Goal: Information Seeking & Learning: Learn about a topic

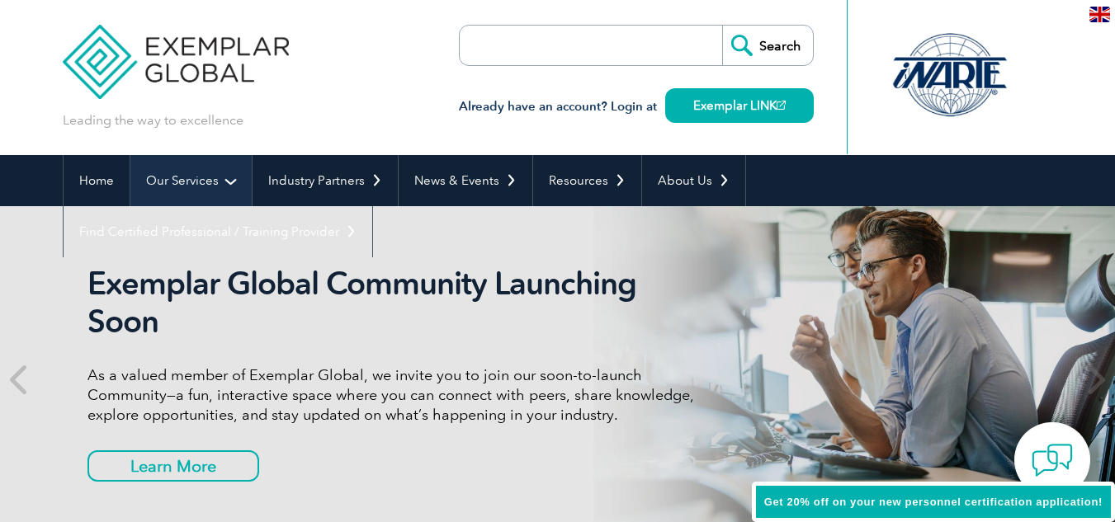
scroll to position [31, 0]
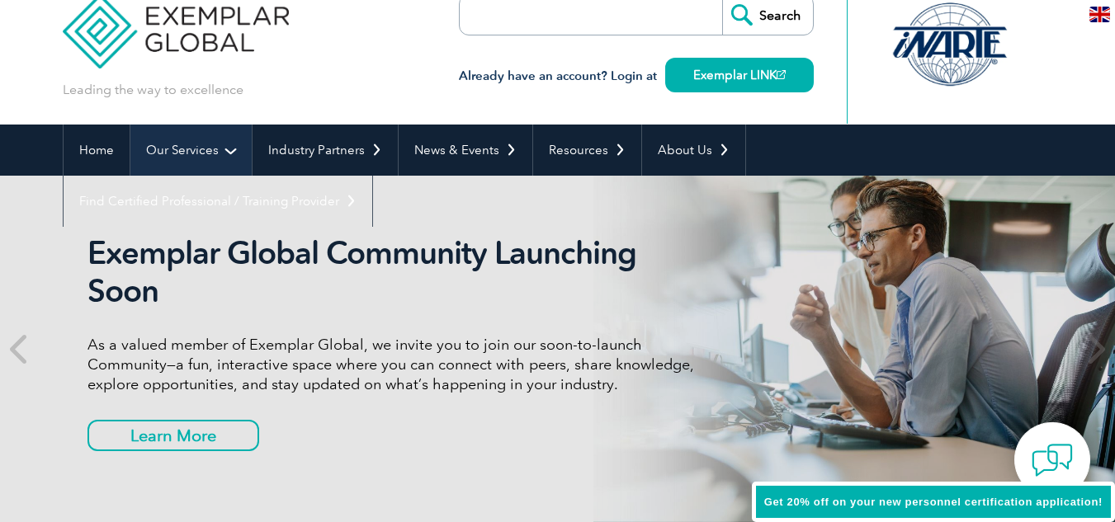
click at [208, 151] on link "Our Services" at bounding box center [190, 150] width 121 height 51
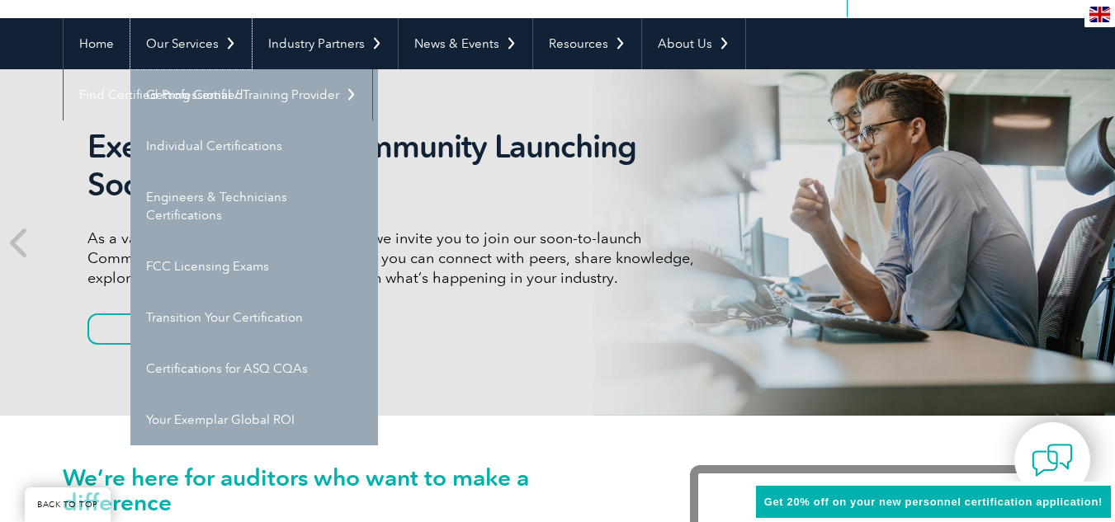
scroll to position [165, 0]
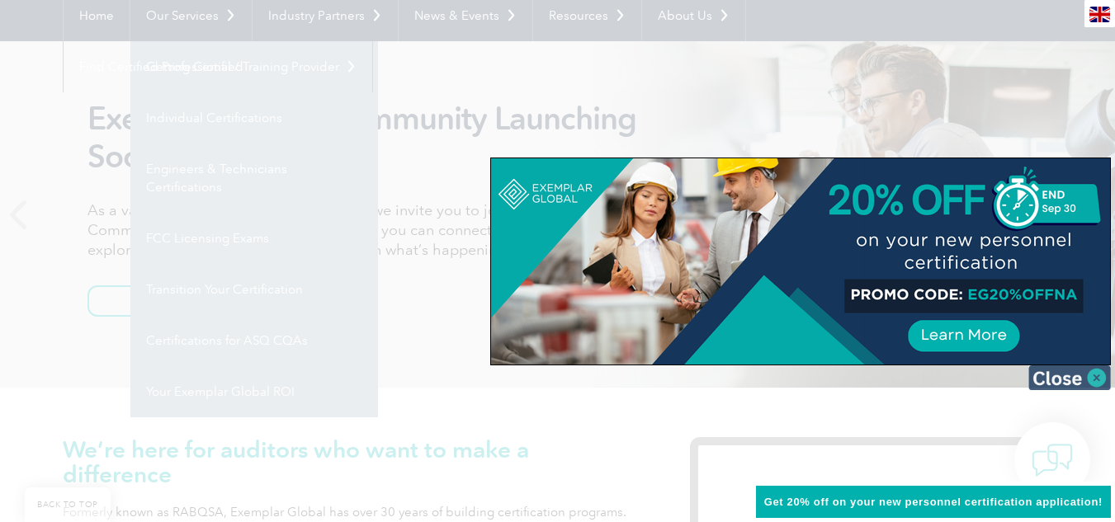
click at [1096, 375] on img at bounding box center [1069, 377] width 83 height 25
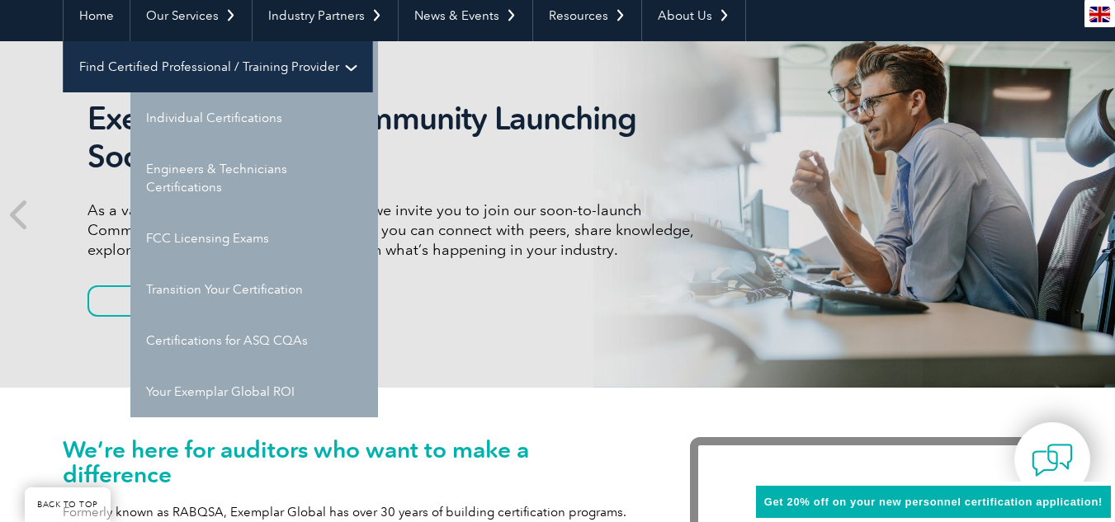
click at [372, 41] on link "Find Certified Professional / Training Provider" at bounding box center [218, 66] width 309 height 51
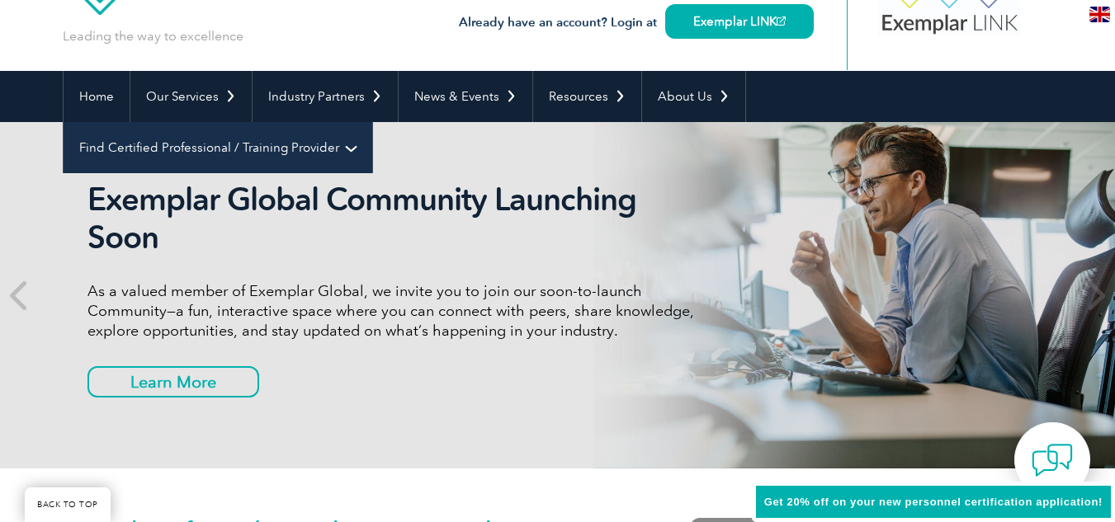
scroll to position [0, 0]
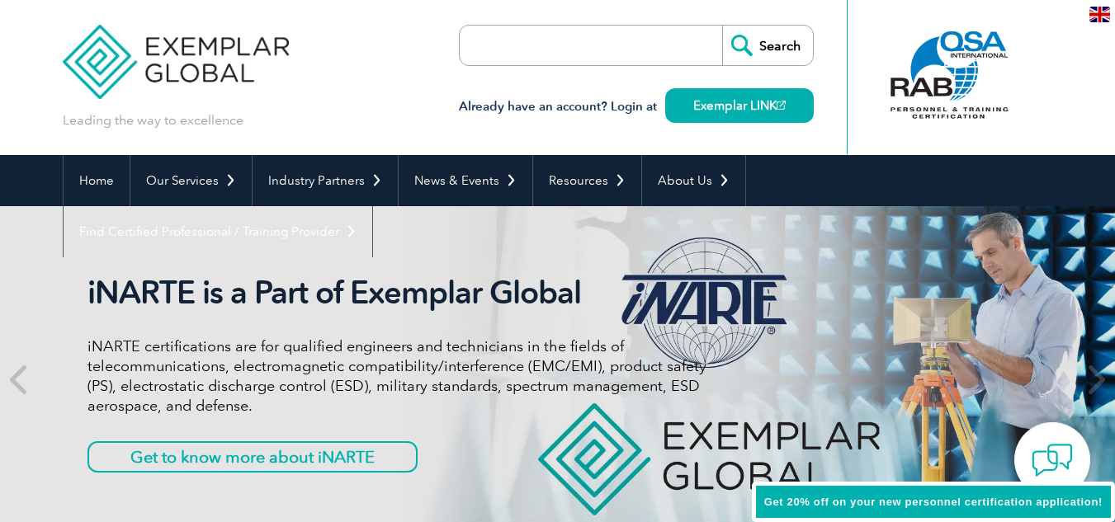
click at [0, 0] on link "Find A Training Provider" at bounding box center [0, 0] width 0 height 0
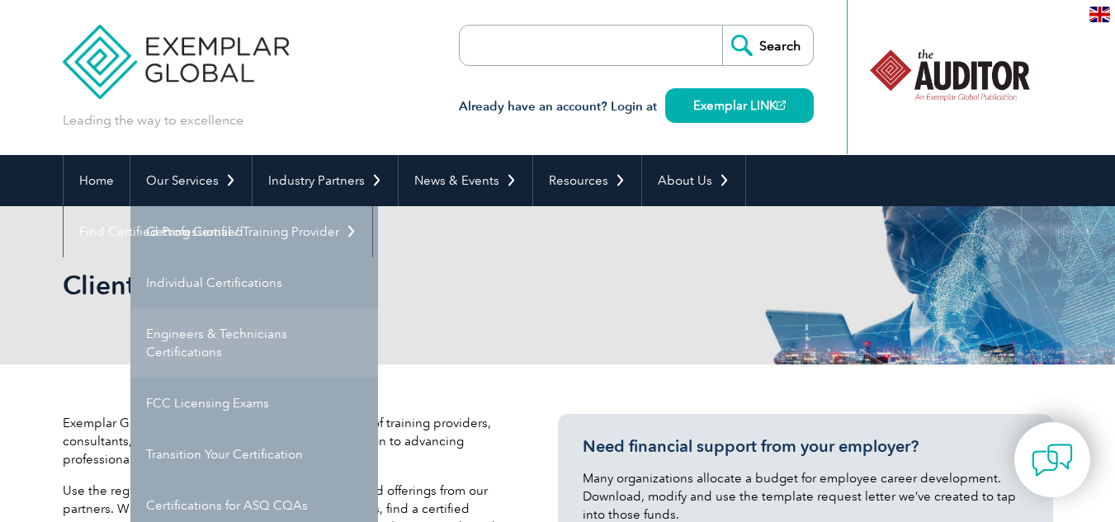
click at [230, 345] on link "Engineers & Technicians Certifications" at bounding box center [254, 343] width 248 height 69
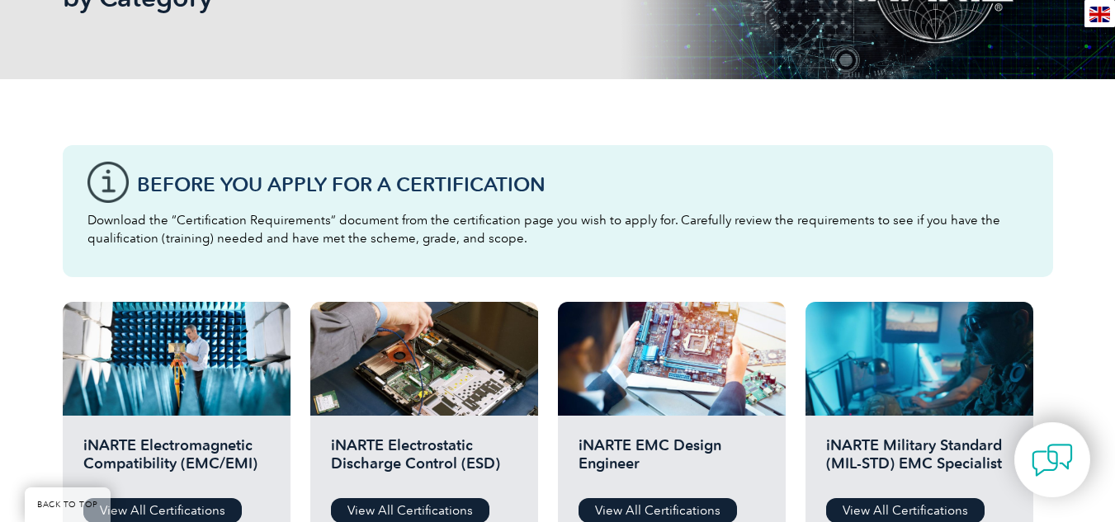
scroll to position [330, 0]
